Goal: Find specific page/section

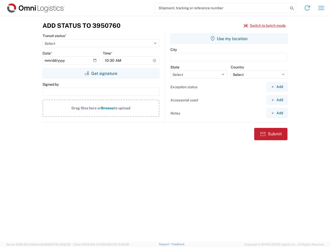
click at [221, 8] on input "search" at bounding box center [222, 8] width 134 height 10
click at [292, 8] on icon at bounding box center [291, 8] width 7 height 7
click at [307, 8] on icon at bounding box center [307, 8] width 8 height 8
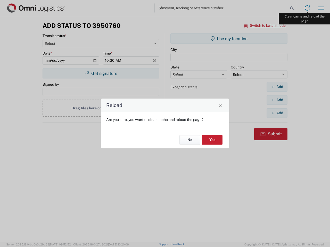
click at [321, 8] on div "Reload Are you sure, you want to clear cache and reload the page? No Yes" at bounding box center [165, 123] width 330 height 247
click at [265, 26] on div "Reload Are you sure, you want to clear cache and reload the page? No Yes" at bounding box center [165, 123] width 330 height 247
click at [101, 73] on div "Reload Are you sure, you want to clear cache and reload the page? No Yes" at bounding box center [165, 123] width 330 height 247
click at [229, 39] on div "Reload Are you sure, you want to clear cache and reload the page? No Yes" at bounding box center [165, 123] width 330 height 247
click at [277, 87] on div "Reload Are you sure, you want to clear cache and reload the page? No Yes" at bounding box center [165, 123] width 330 height 247
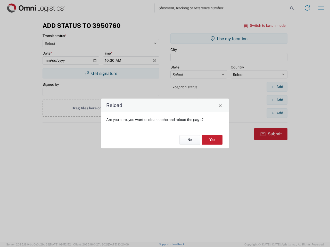
click at [277, 100] on div "Reload Are you sure, you want to clear cache and reload the page? No Yes" at bounding box center [165, 123] width 330 height 247
click at [277, 113] on div "Reload Are you sure, you want to clear cache and reload the page? No Yes" at bounding box center [165, 123] width 330 height 247
